Goal: Check status: Check status

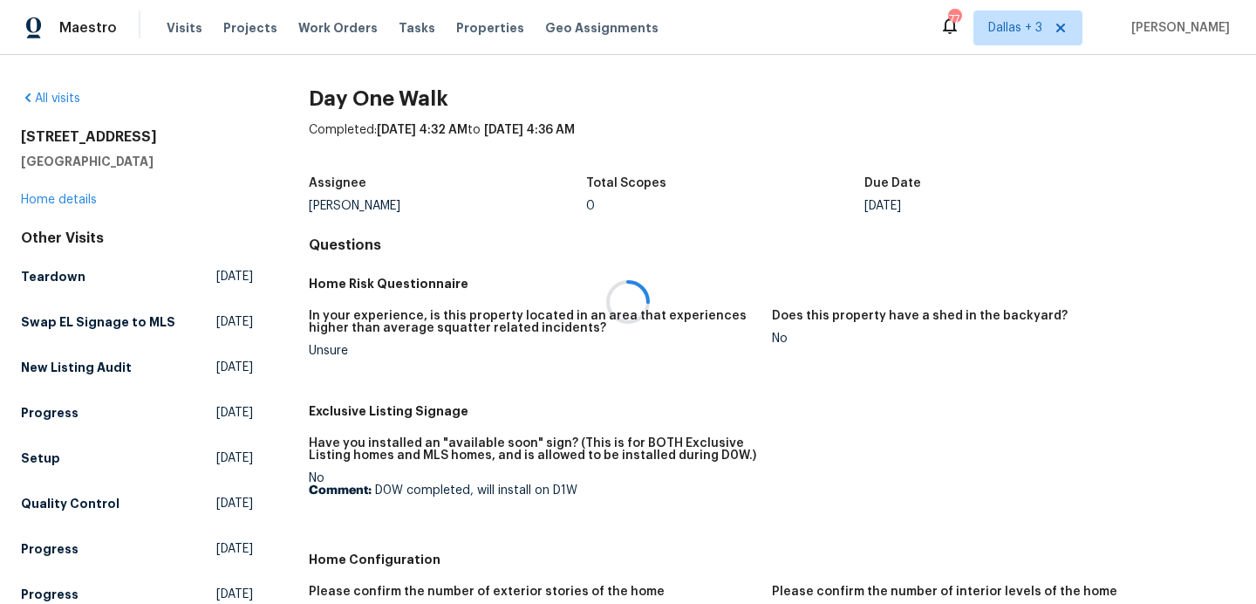
click at [51, 103] on div at bounding box center [628, 302] width 1256 height 604
click at [59, 94] on link "All visits" at bounding box center [50, 98] width 59 height 12
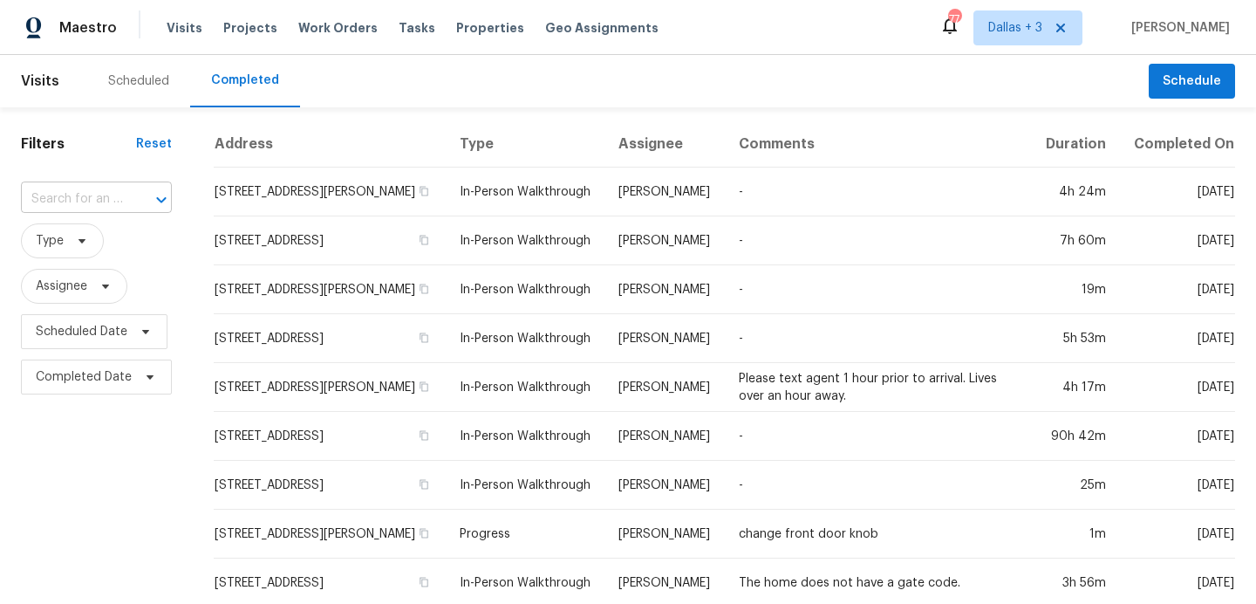
click at [58, 195] on input "text" at bounding box center [72, 199] width 102 height 27
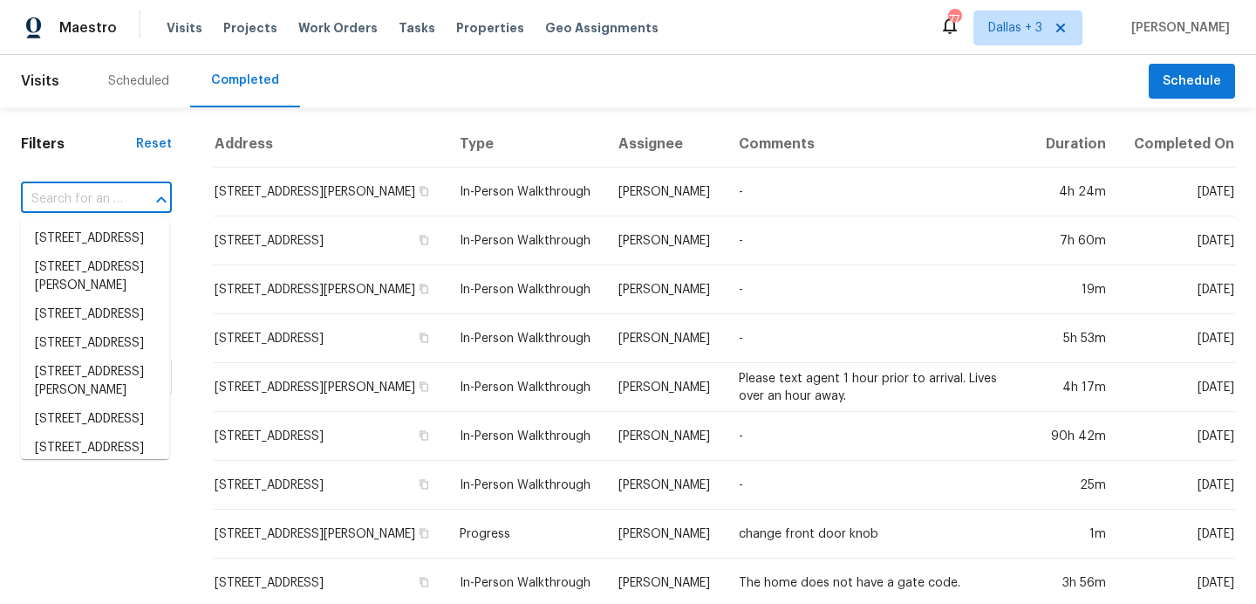
click at [58, 195] on input "text" at bounding box center [72, 199] width 102 height 27
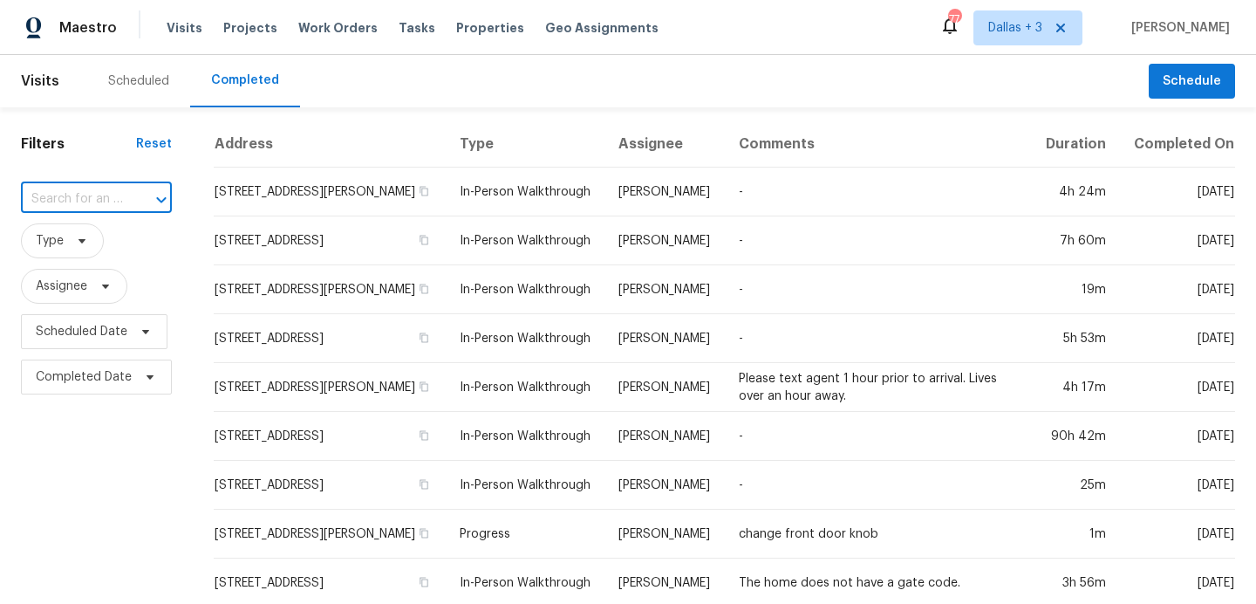
paste input "[STREET_ADDRESS]"
type input "[STREET_ADDRESS]"
click at [988, 35] on span "Dallas + 3" at bounding box center [1015, 27] width 54 height 17
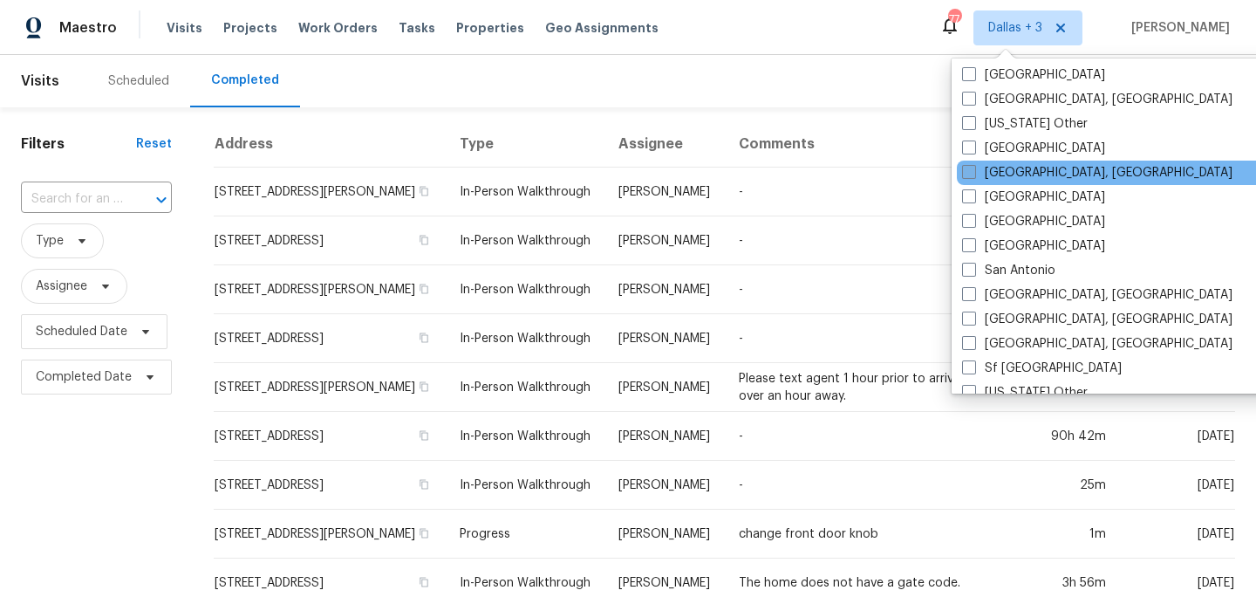
scroll to position [2063, 0]
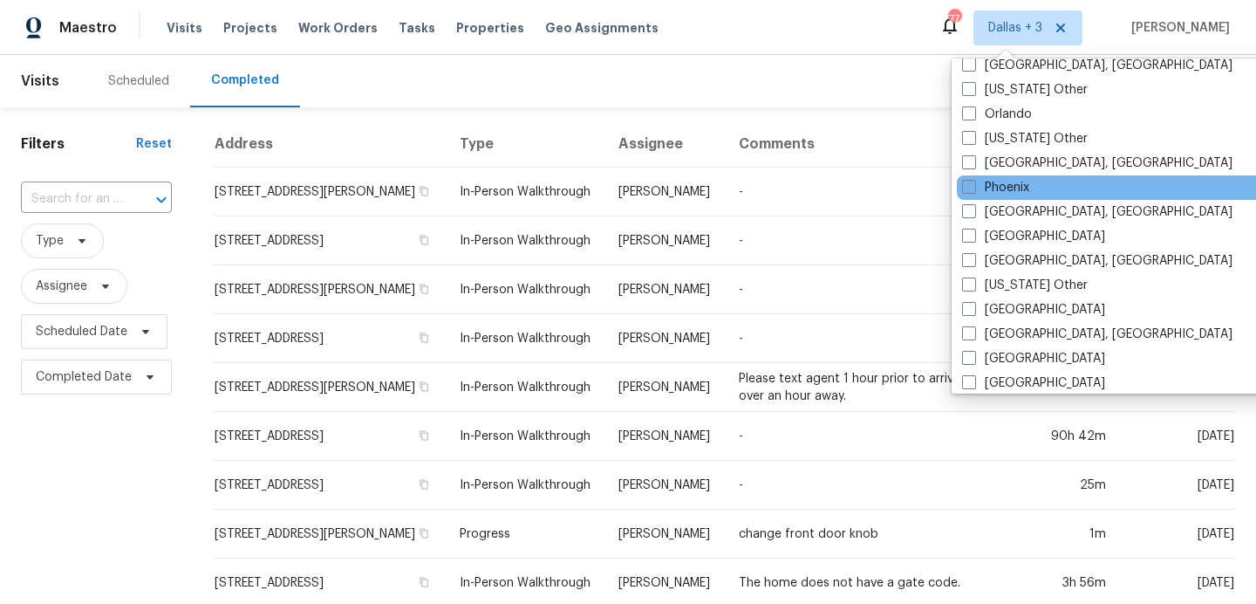
click at [974, 184] on span at bounding box center [969, 187] width 14 height 14
click at [973, 184] on input "Phoenix" at bounding box center [967, 184] width 11 height 11
checkbox input "true"
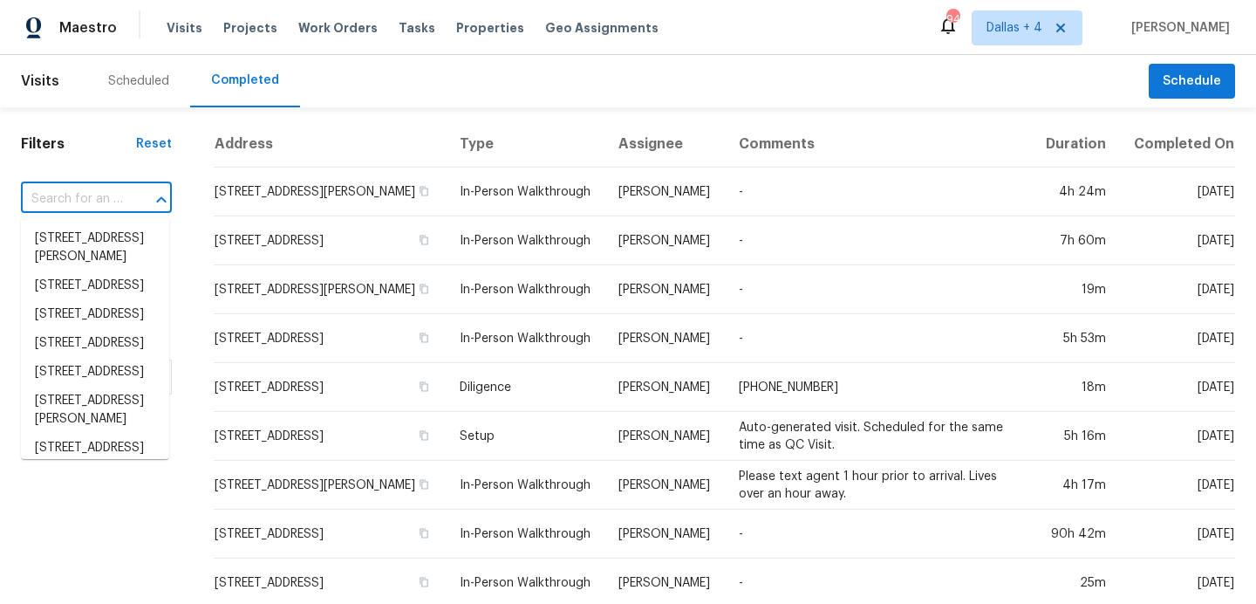
click at [71, 202] on input "text" at bounding box center [72, 199] width 102 height 27
paste input "[STREET_ADDRESS]"
type input "[STREET_ADDRESS]"
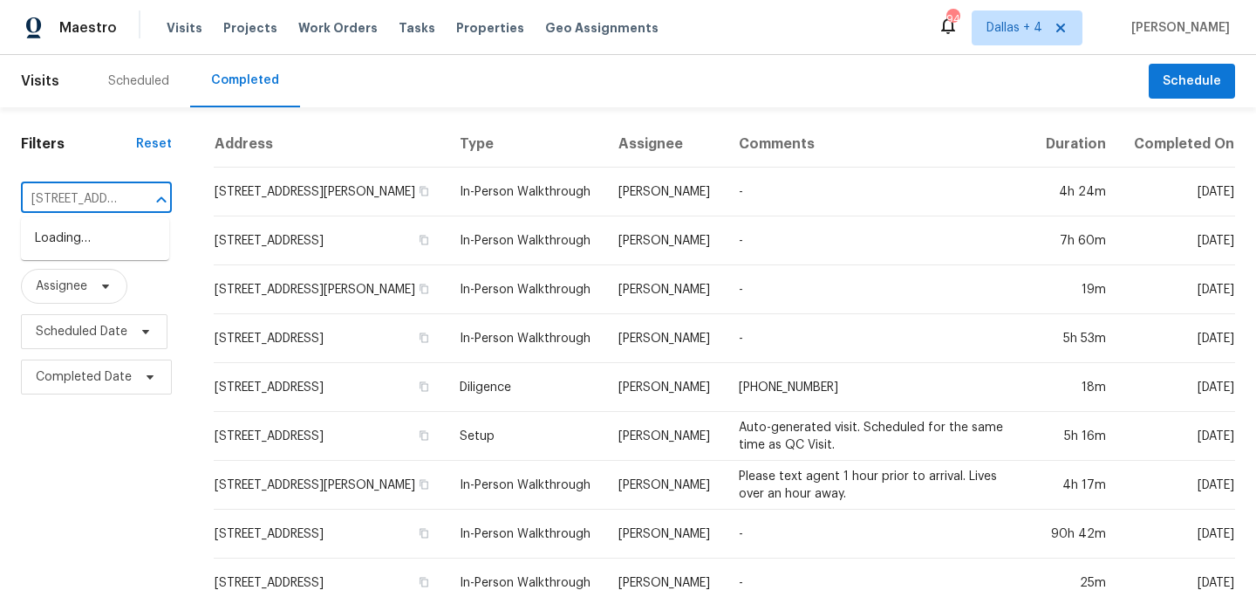
scroll to position [0, 159]
click at [75, 253] on li "[STREET_ADDRESS]" at bounding box center [95, 238] width 148 height 29
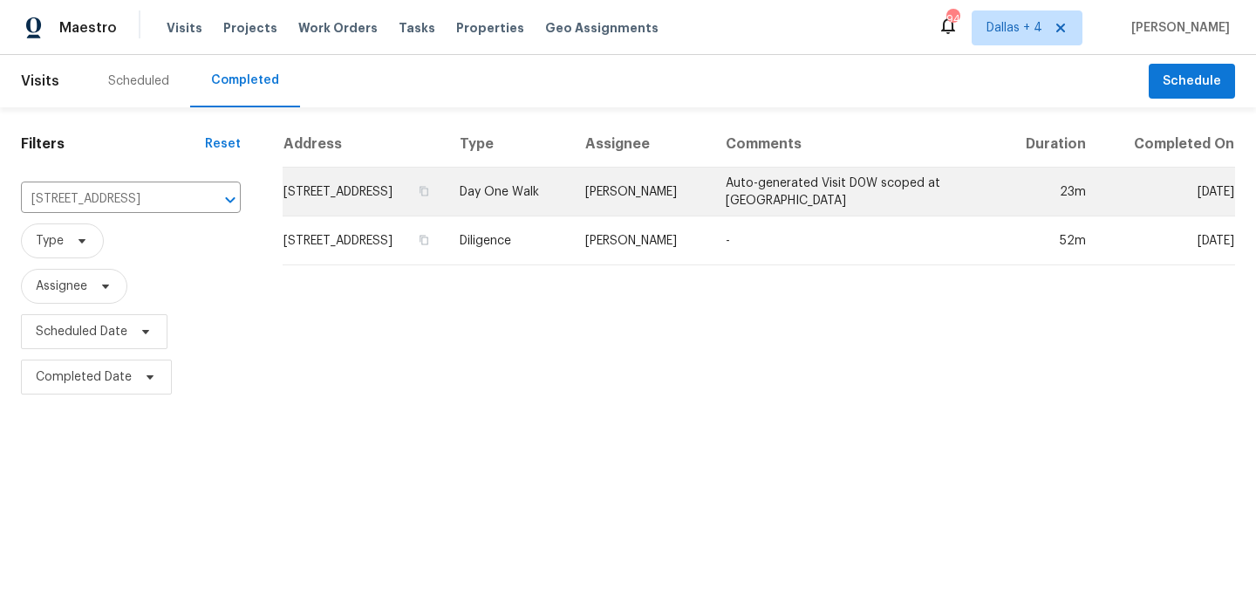
click at [571, 211] on td "Day One Walk" at bounding box center [509, 191] width 126 height 49
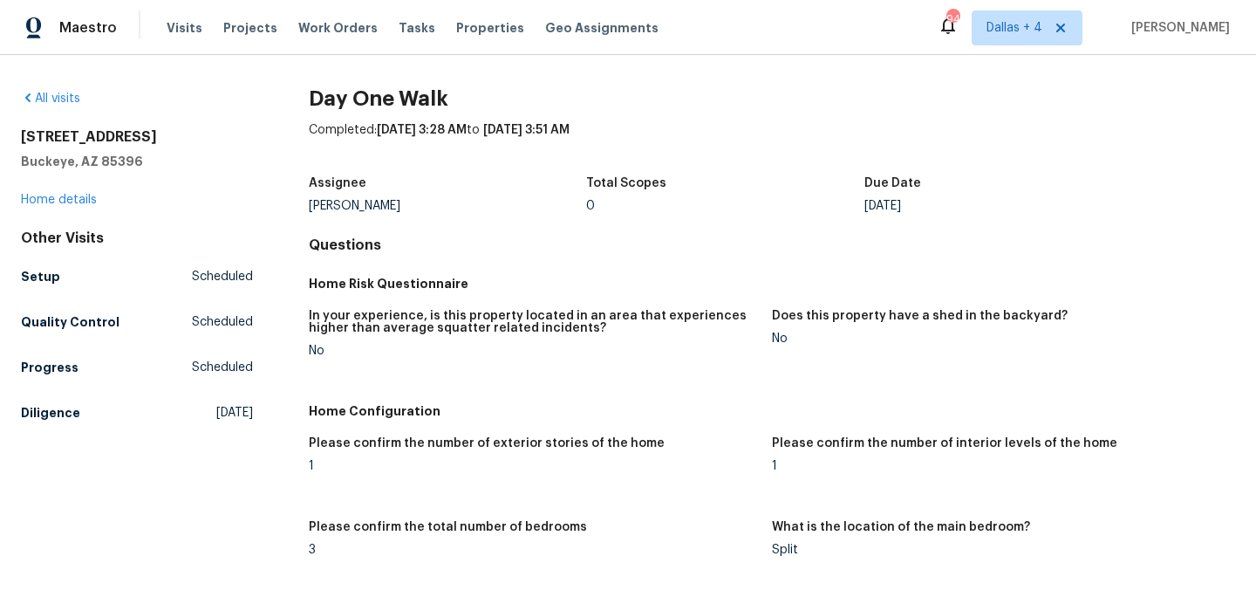
scroll to position [448, 0]
